Goal: Ask a question

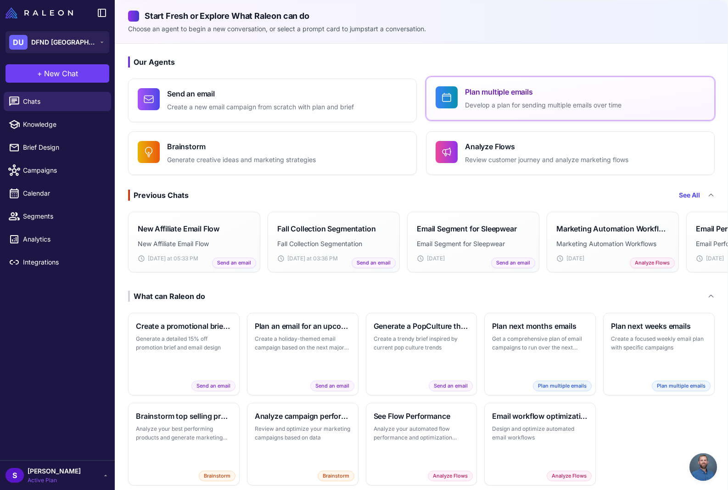
click at [529, 106] on p "Develop a plan for sending multiple emails over time" at bounding box center [543, 105] width 157 height 11
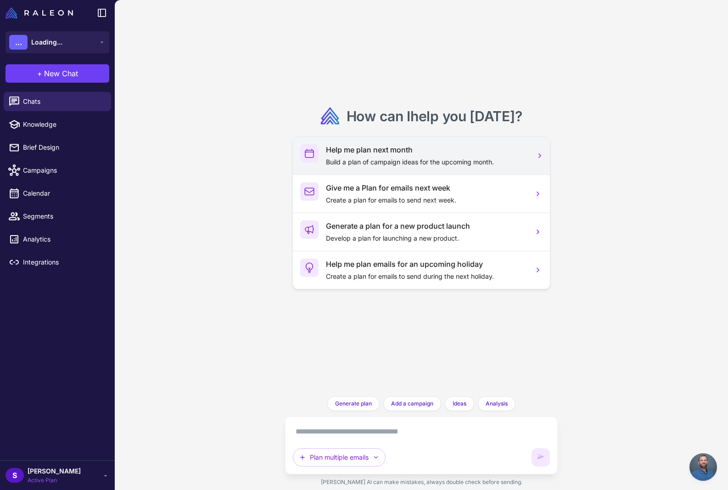
click at [393, 155] on h3 "Help me plan next month" at bounding box center [426, 149] width 201 height 11
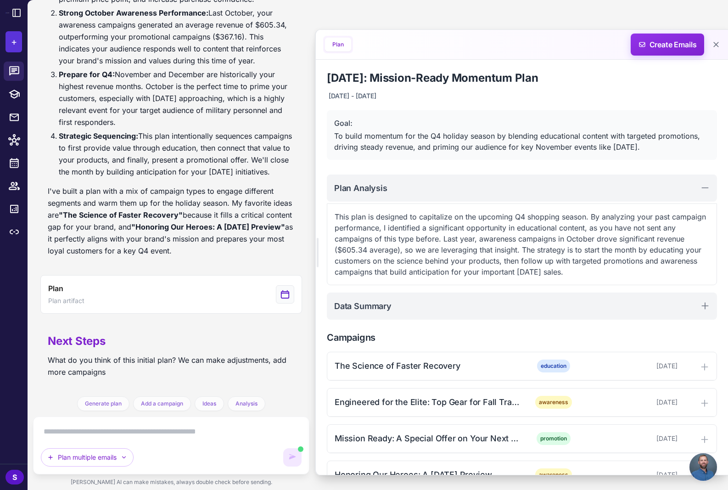
scroll to position [365, 0]
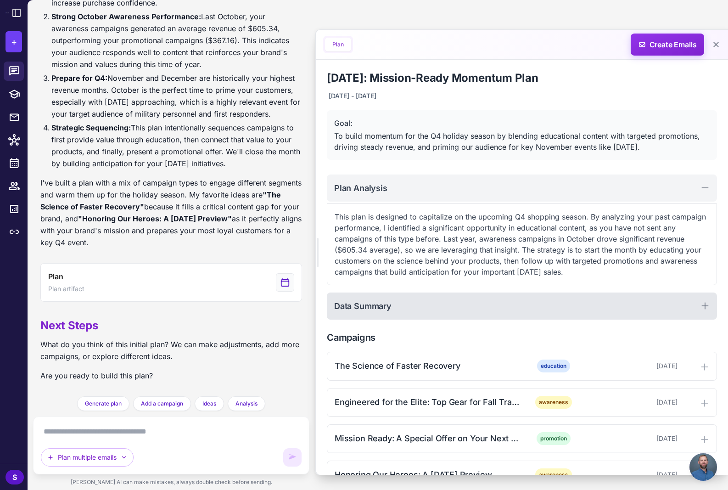
scroll to position [62, 0]
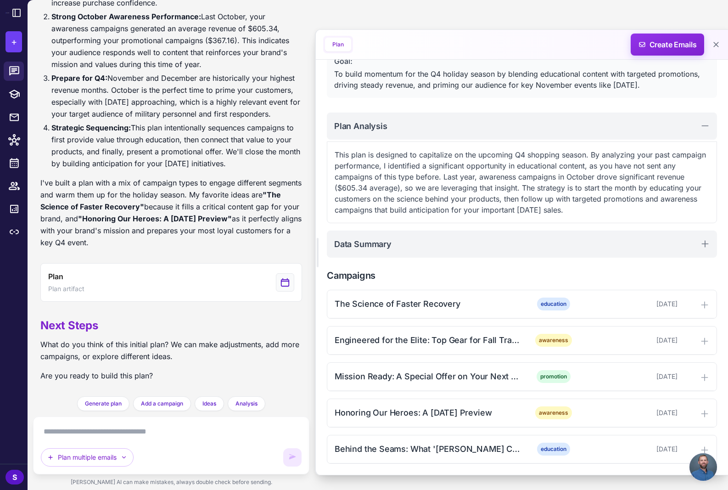
click at [113, 421] on div "Plan multiple emails" at bounding box center [171, 446] width 276 height 58
click at [94, 430] on textarea at bounding box center [171, 431] width 261 height 15
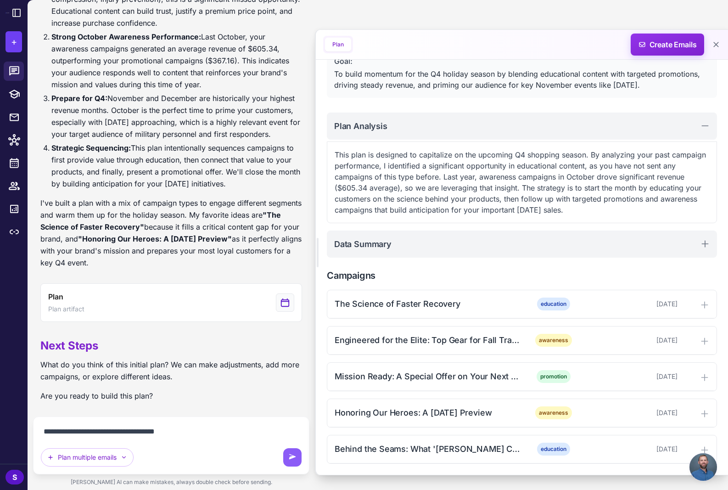
type textarea "**********"
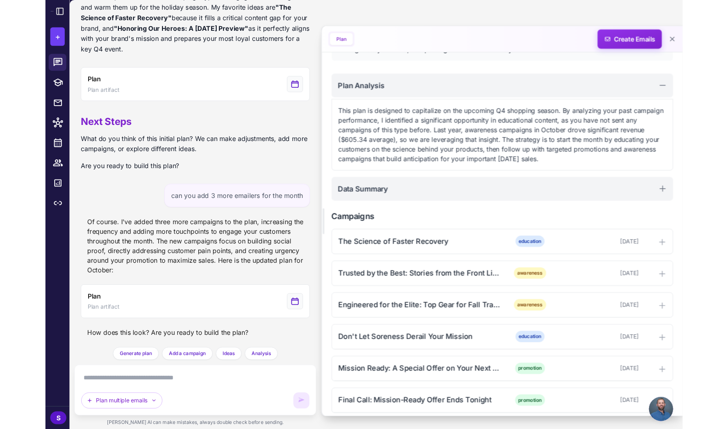
scroll to position [68, 0]
